Goal: Transaction & Acquisition: Purchase product/service

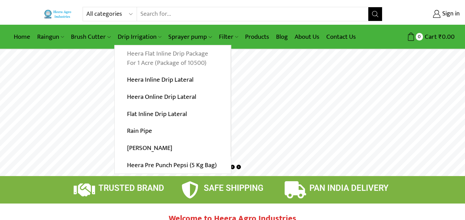
click at [171, 56] on link "Heera Flat Inline Drip Package For 1 Acre (Package of 10500)" at bounding box center [173, 58] width 116 height 26
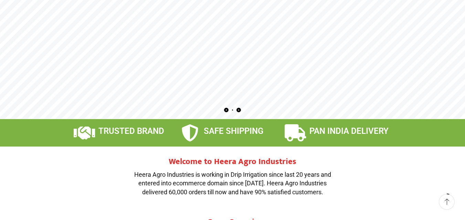
scroll to position [69, 0]
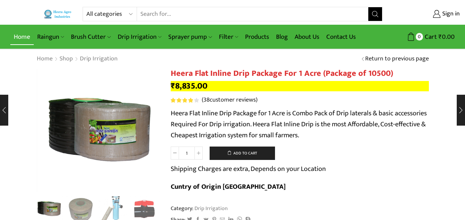
click at [26, 35] on link "Home" at bounding box center [21, 37] width 23 height 16
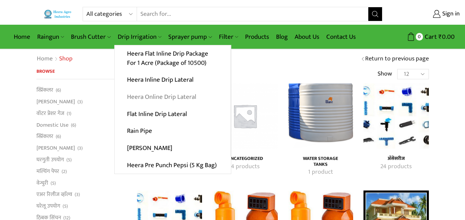
click at [156, 95] on link "Heera Online Drip Lateral" at bounding box center [173, 97] width 116 height 17
